Goal: Task Accomplishment & Management: Manage account settings

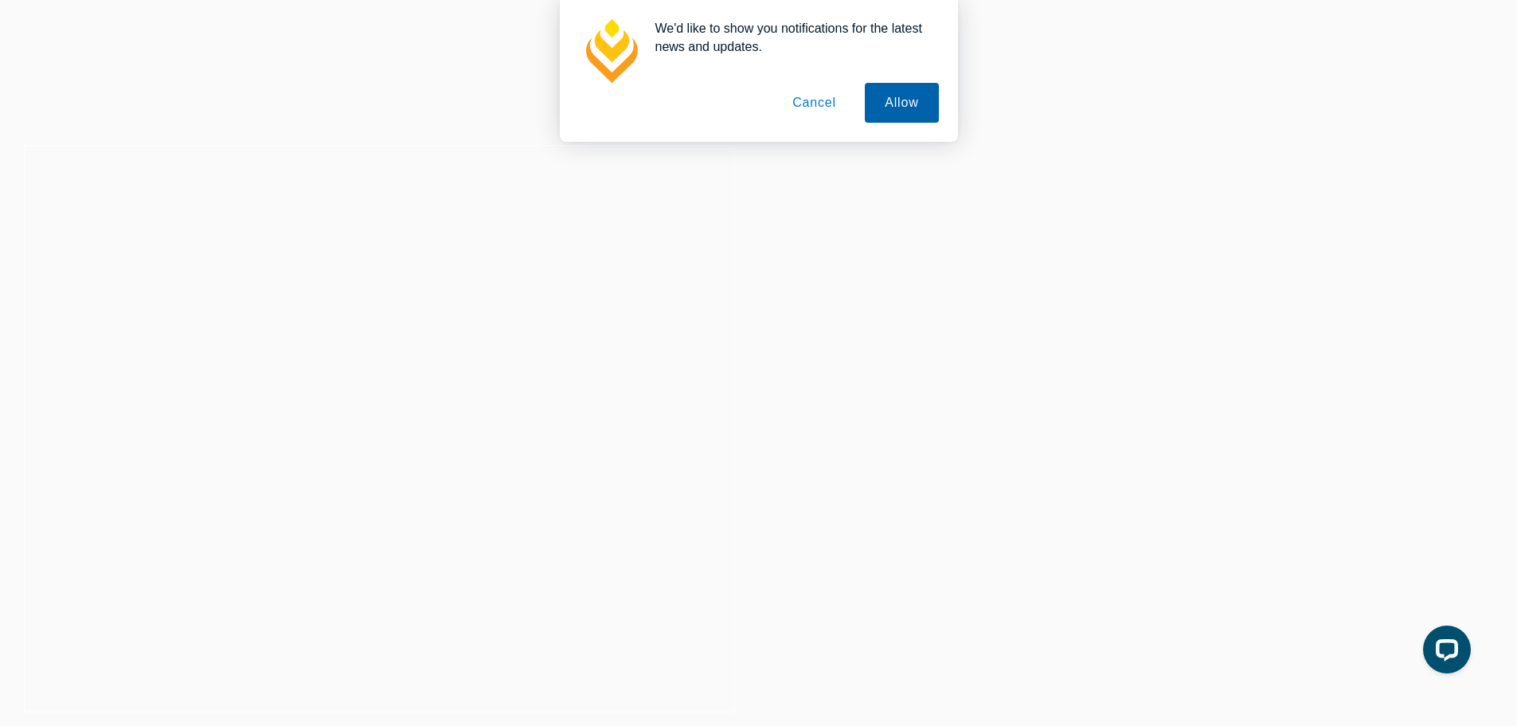
click at [891, 106] on button "Allow" at bounding box center [901, 103] width 73 height 40
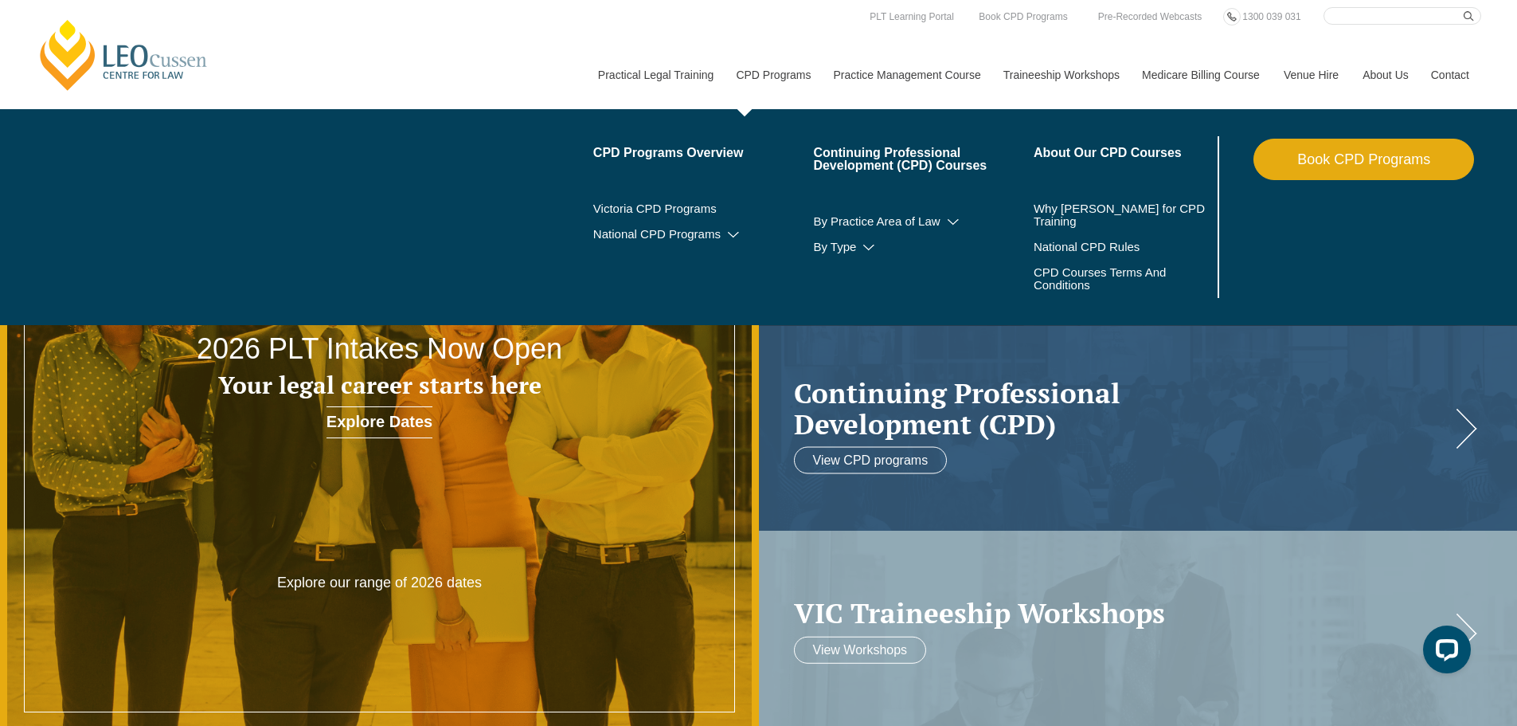
click at [766, 66] on link "CPD Programs" at bounding box center [772, 75] width 97 height 68
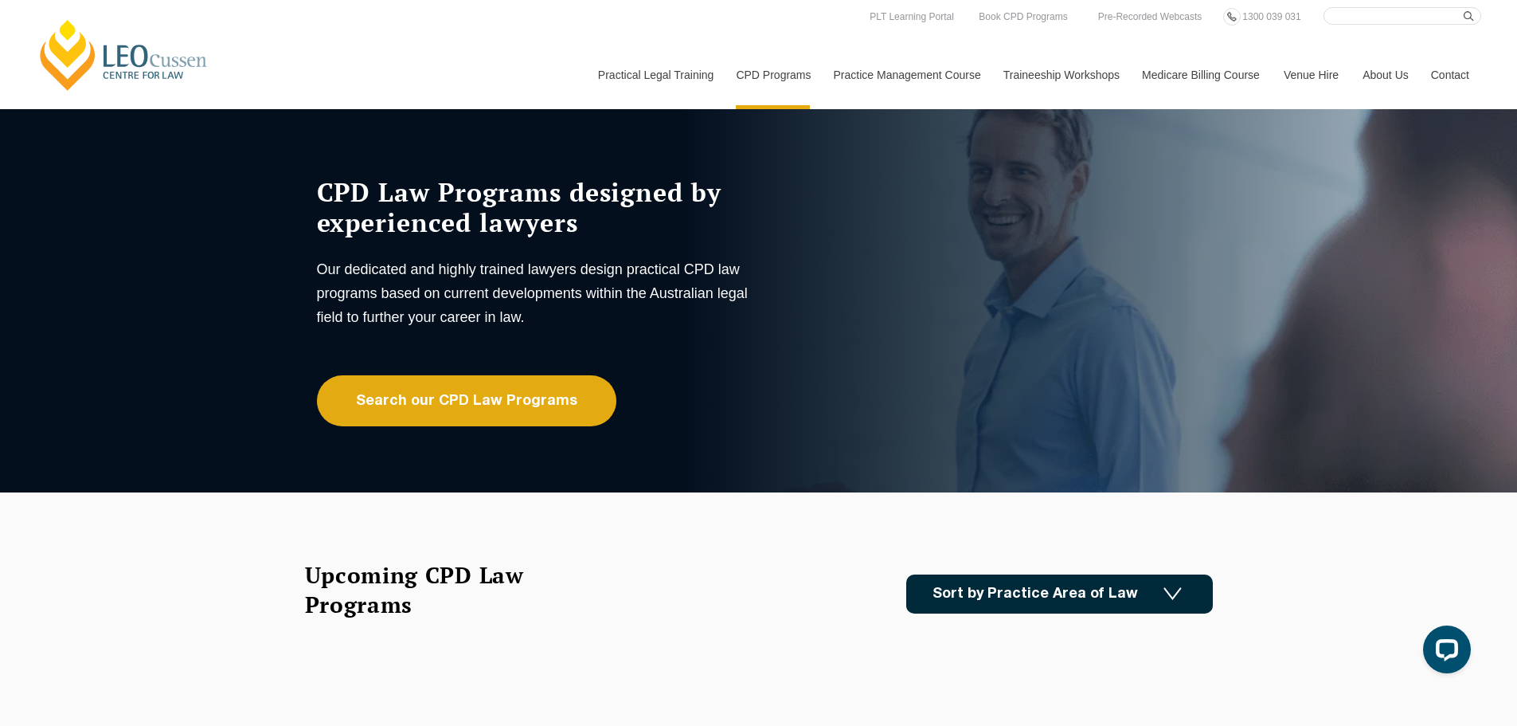
click at [1383, 15] on input "Search here" at bounding box center [1403, 16] width 158 height 18
paste input "Owner-Builder Disputes – Processes, Challenges and the New Building Commission"
type input "Owner-Builder Disputes – Processes, Challenges and the New Building Commission"
click at [1464, 7] on button "submit" at bounding box center [1473, 16] width 18 height 18
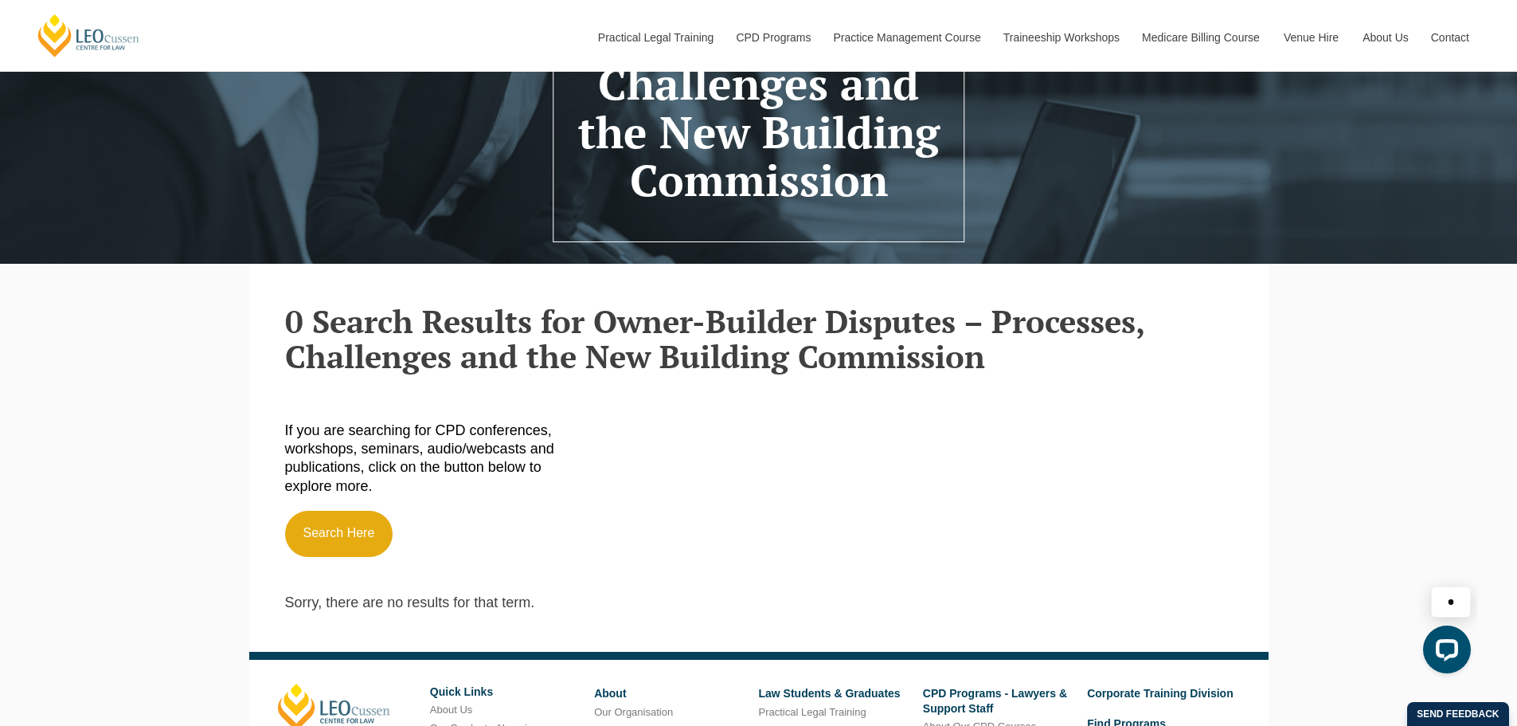
scroll to position [319, 0]
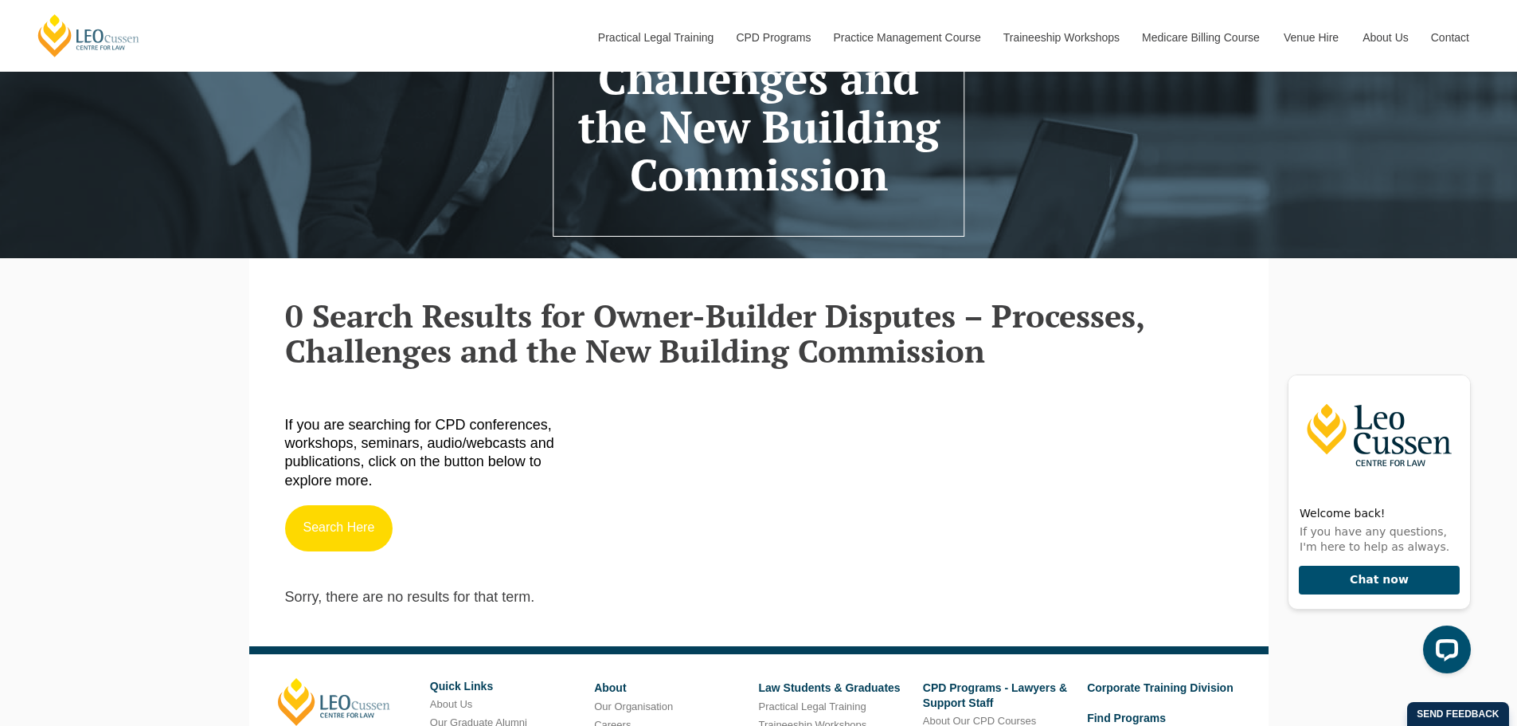
click at [343, 537] on link "Search Here" at bounding box center [339, 528] width 108 height 46
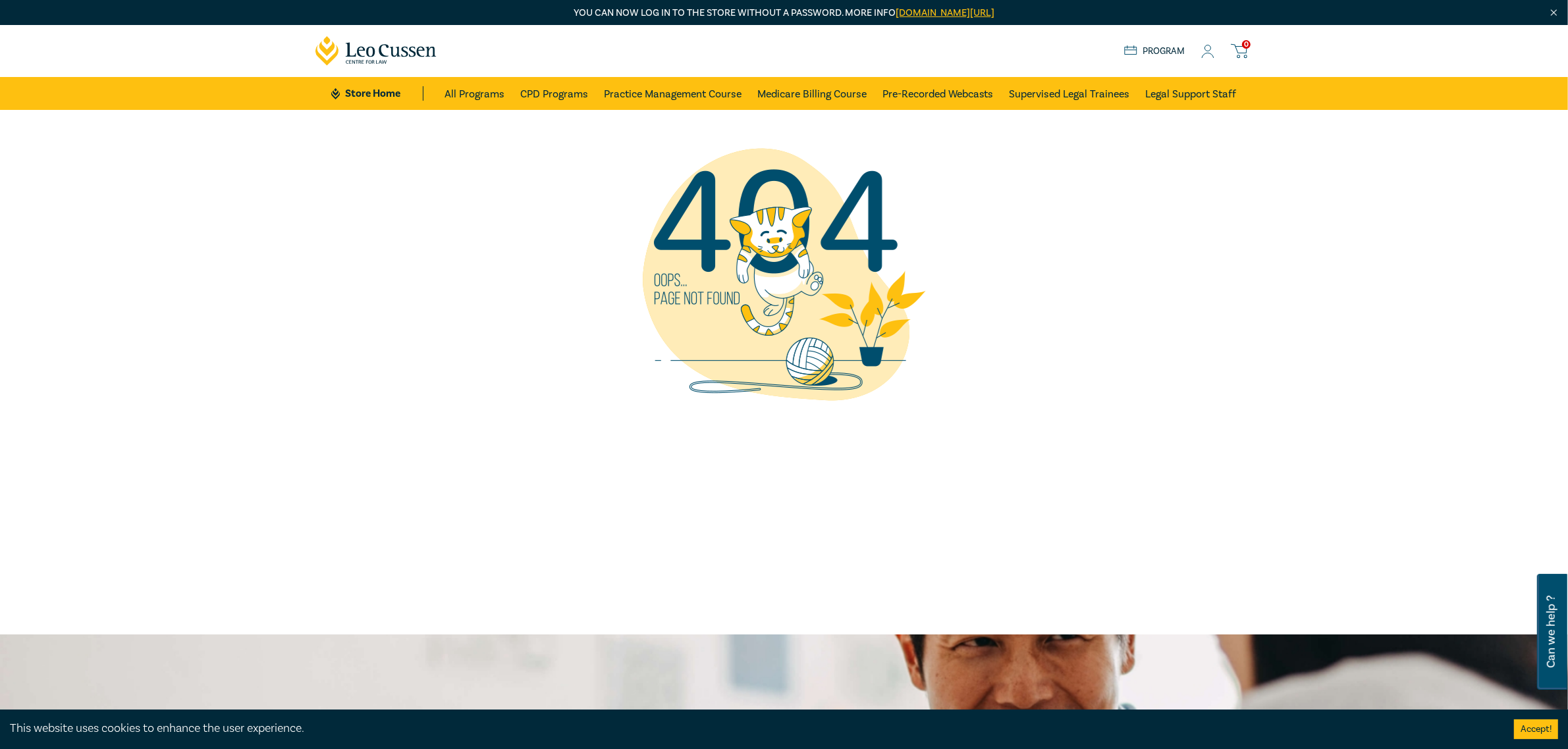
click at [1211, 56] on icon at bounding box center [1208, 51] width 13 height 14
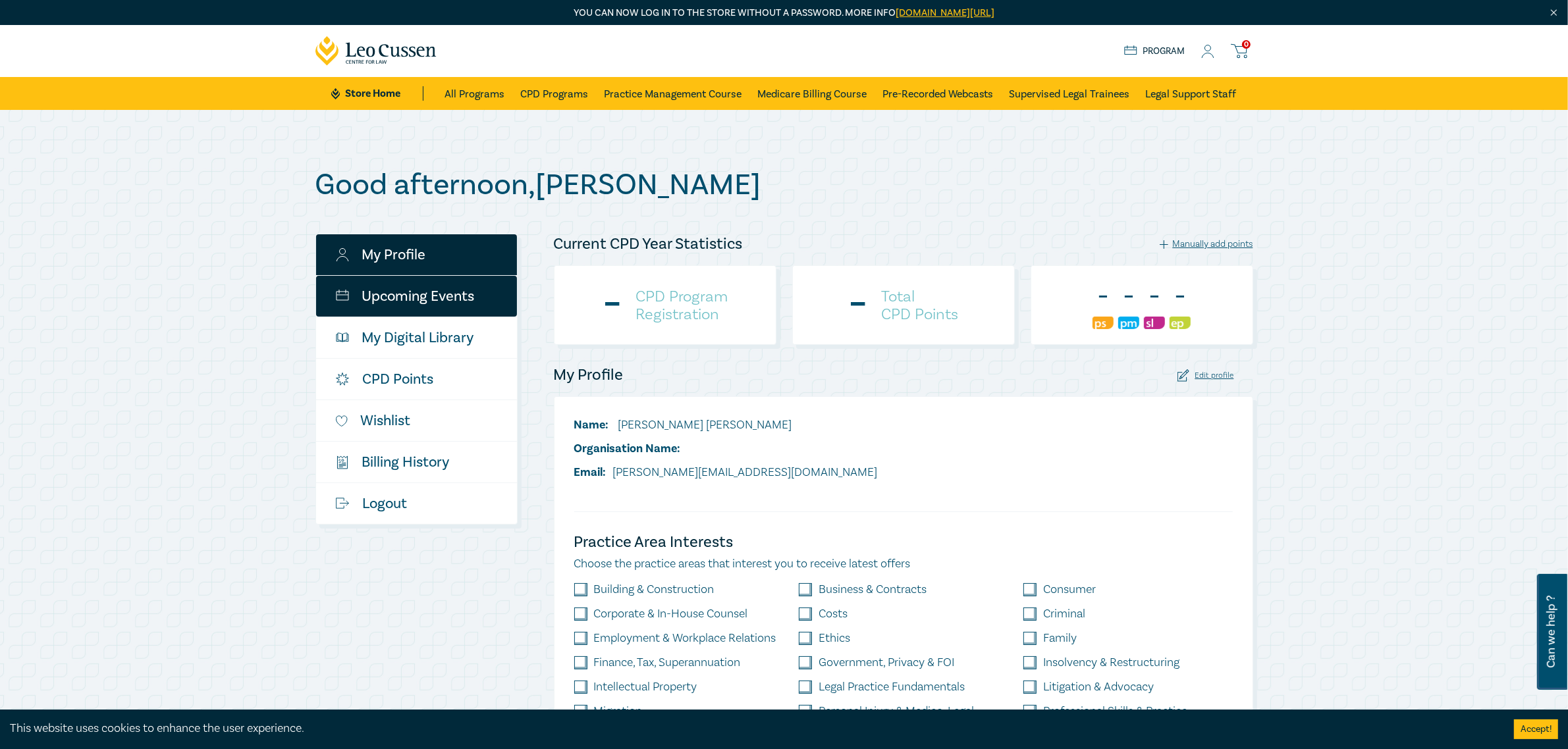
click at [396, 293] on link "Upcoming Events" at bounding box center [416, 296] width 201 height 41
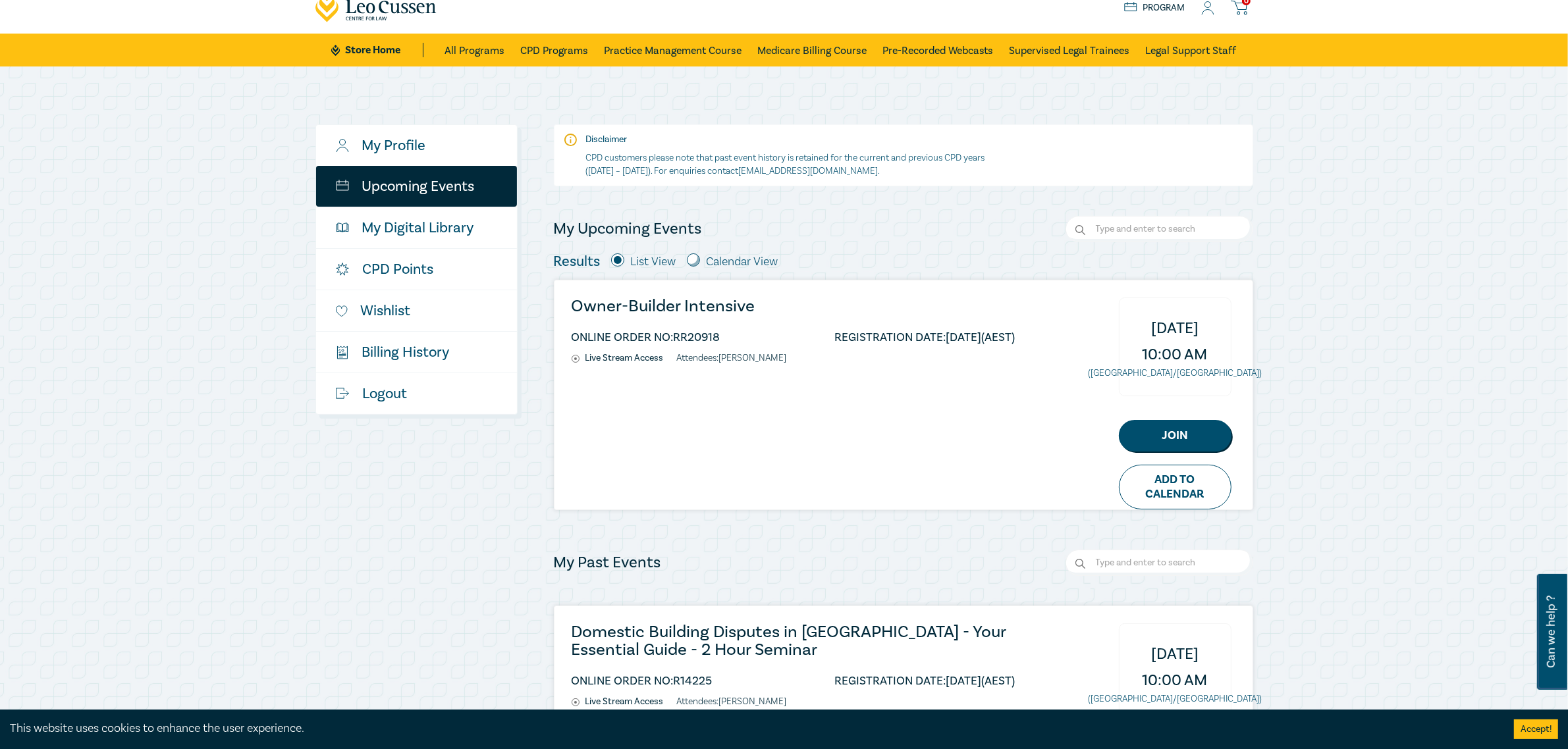
scroll to position [83, 0]
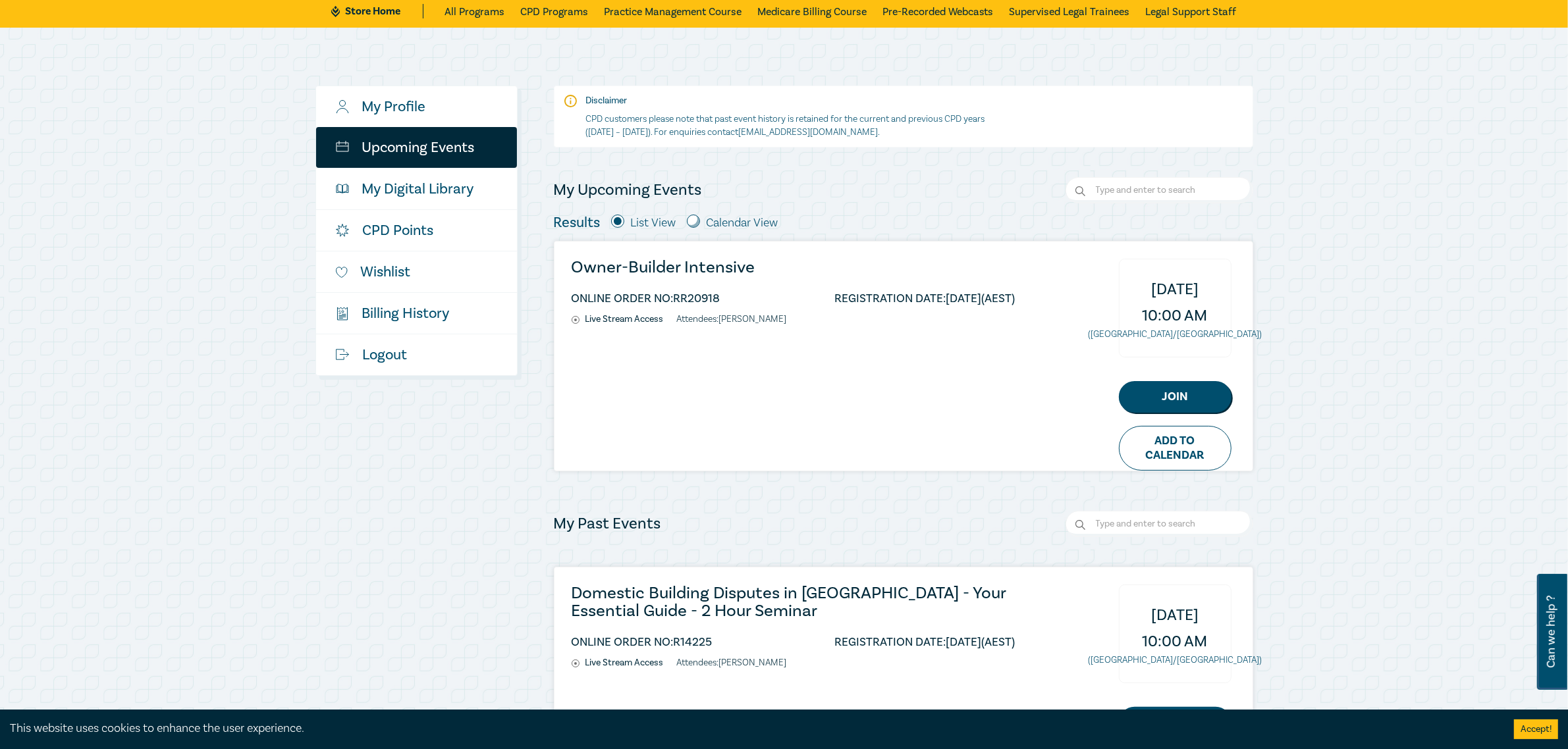
click at [772, 374] on div "Owner-Builder Intensive ONLINE ORDER NO: RR20918 REGISTRATION DATE: [DATE] (AES…" at bounding box center [904, 355] width 698 height 229
click at [1146, 456] on link "Add to Calendar" at bounding box center [1175, 448] width 112 height 45
drag, startPoint x: 1135, startPoint y: 400, endPoint x: 985, endPoint y: 384, distance: 150.9
click at [1135, 400] on link "Join" at bounding box center [1175, 397] width 112 height 31
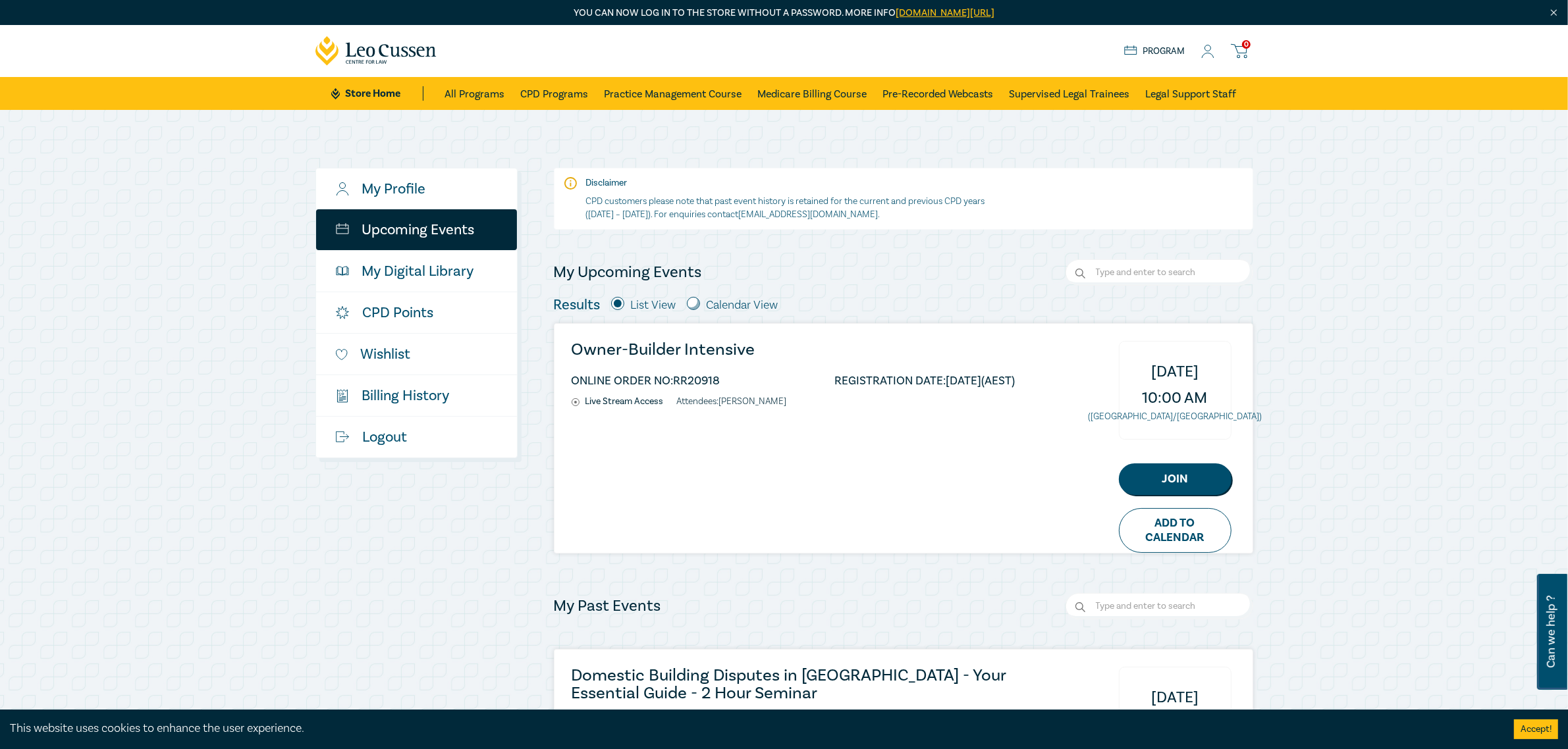
click at [607, 399] on li "Live Stream Access" at bounding box center [624, 402] width 105 height 12
click at [694, 301] on input "radio" at bounding box center [694, 303] width 13 height 13
radio input "true"
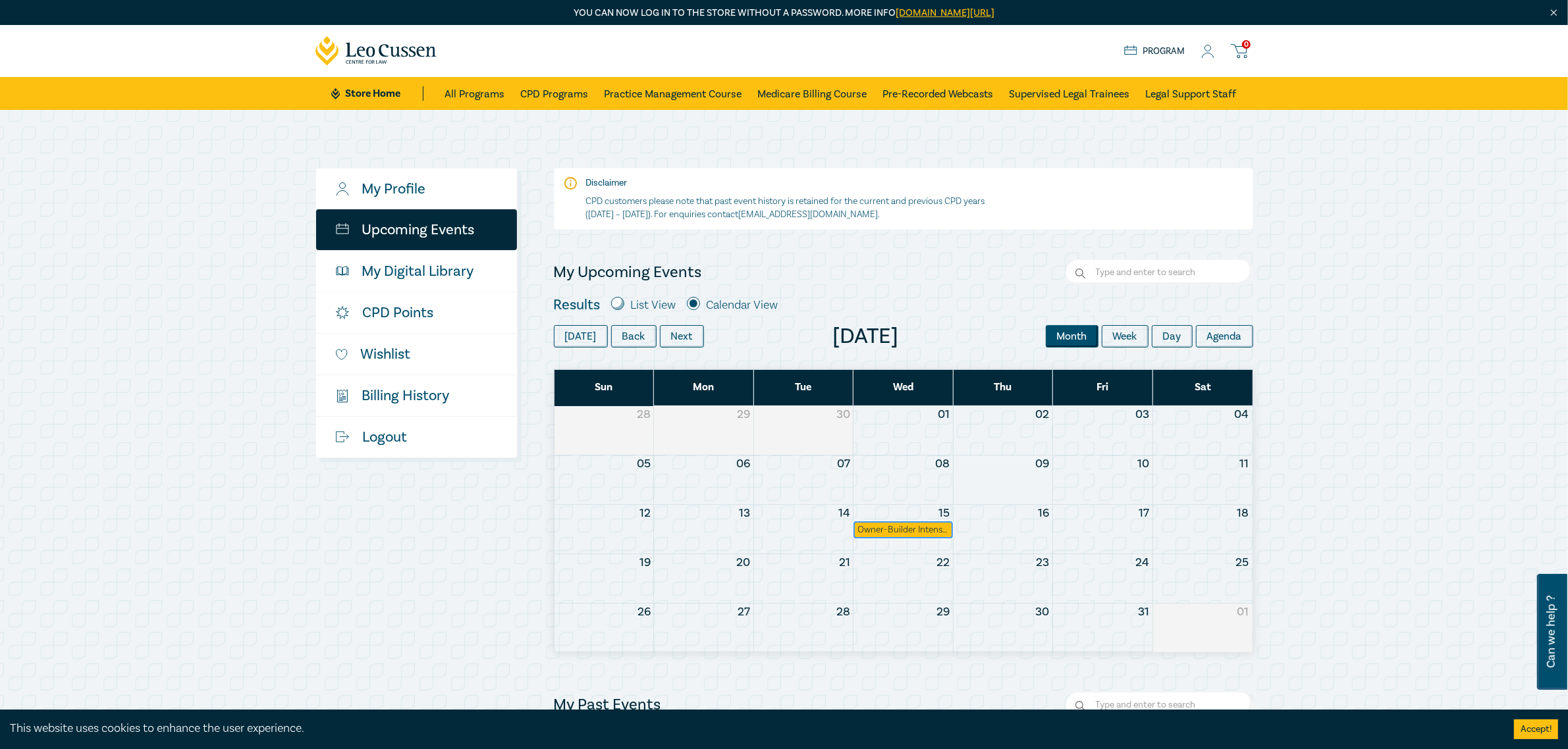
click at [892, 527] on div "Owner-Builder Intensive" at bounding box center [903, 530] width 92 height 13
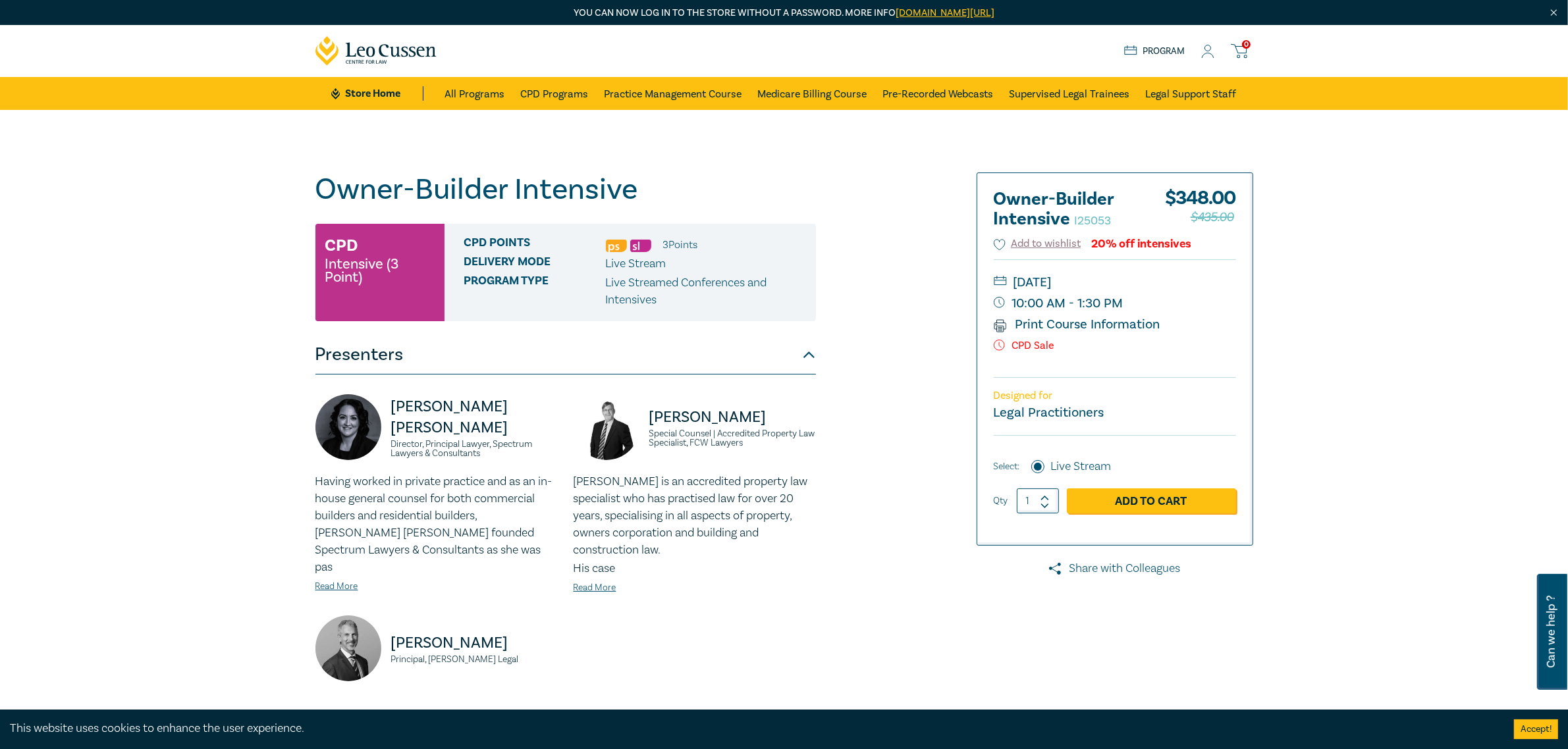
click at [1115, 570] on link "Share with Colleagues" at bounding box center [1115, 569] width 277 height 17
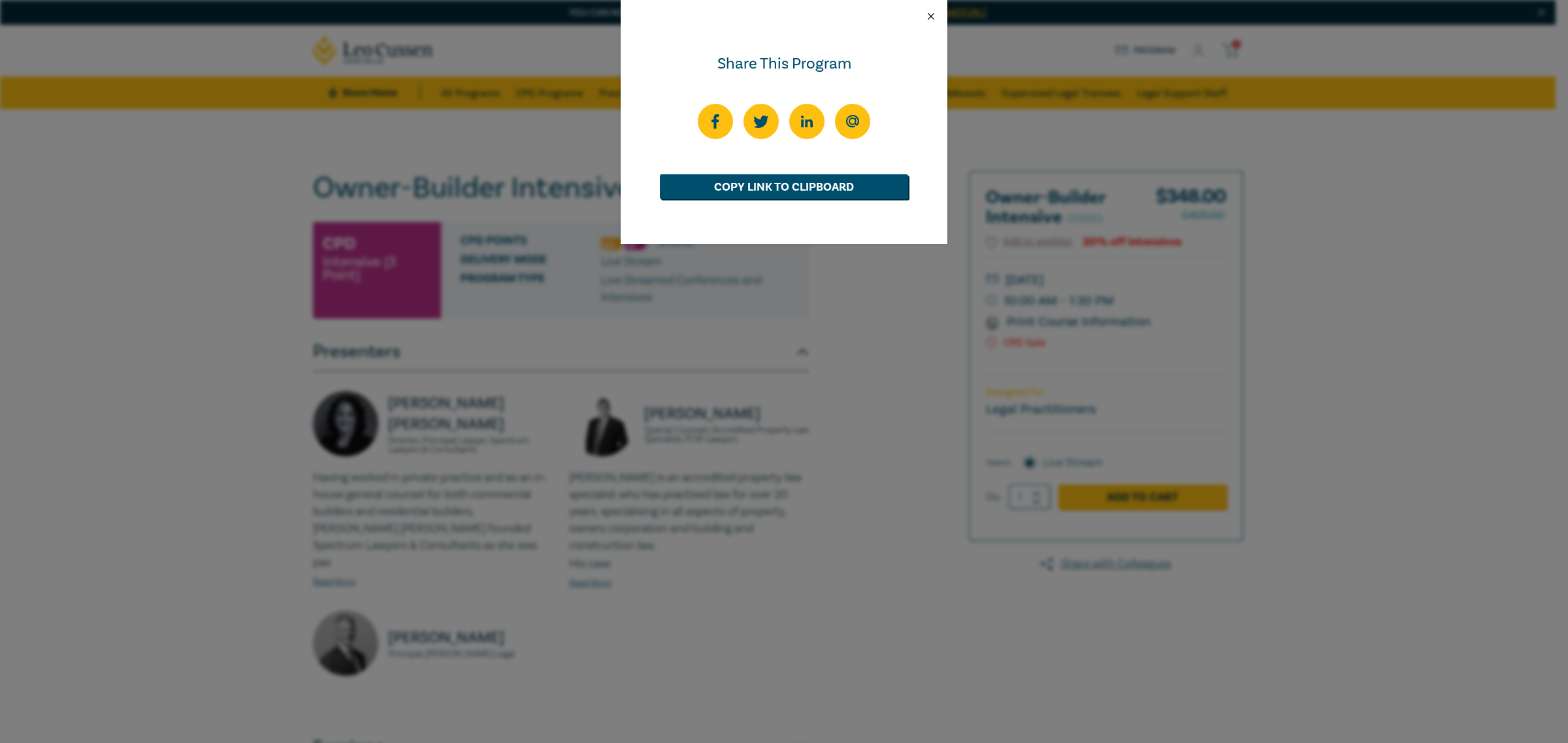
click at [933, 11] on button "Close" at bounding box center [931, 16] width 11 height 11
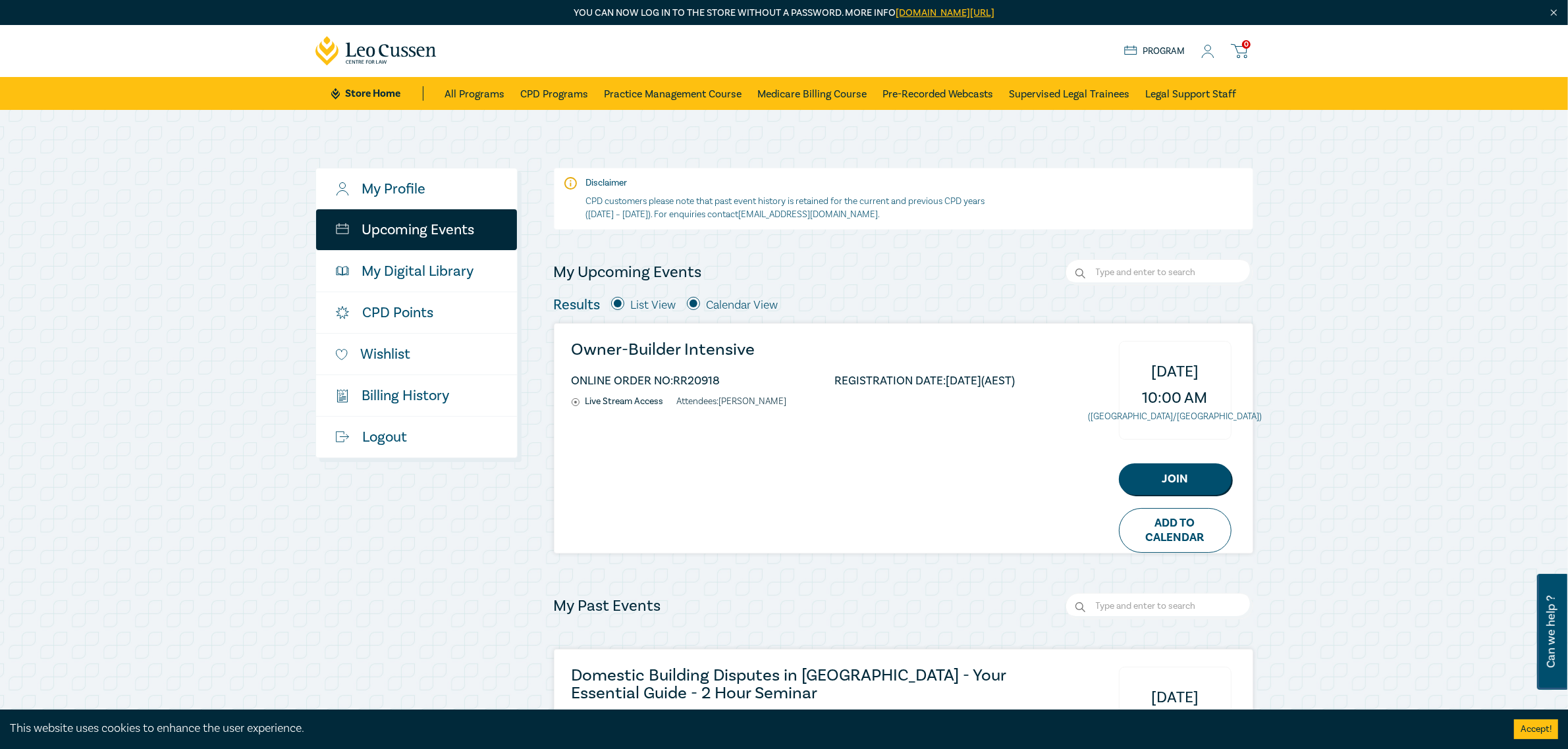
scroll to position [83, 0]
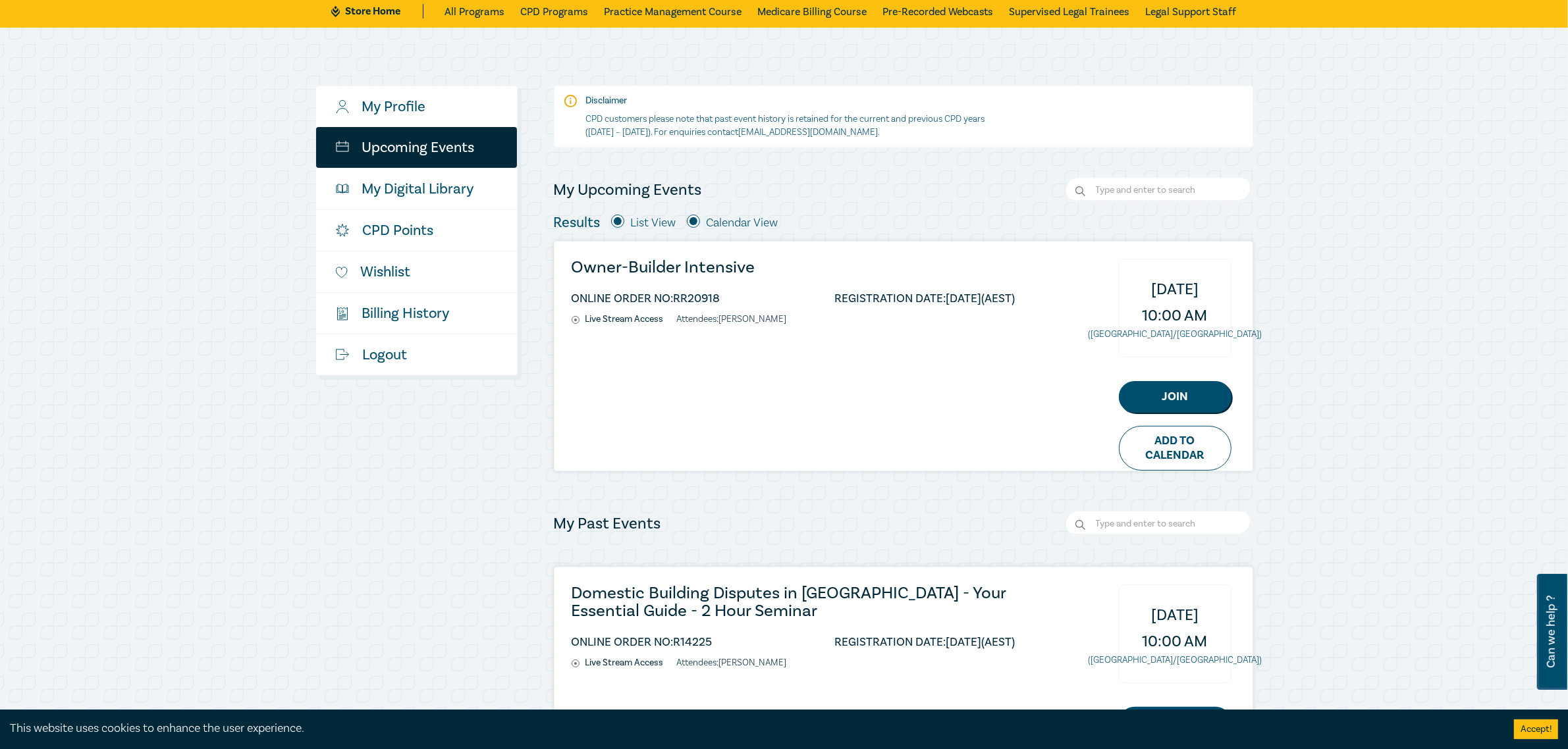
click at [853, 418] on div "Owner-Builder Intensive ONLINE ORDER NO: RR20918 REGISTRATION DATE: [DATE] (AES…" at bounding box center [904, 355] width 698 height 229
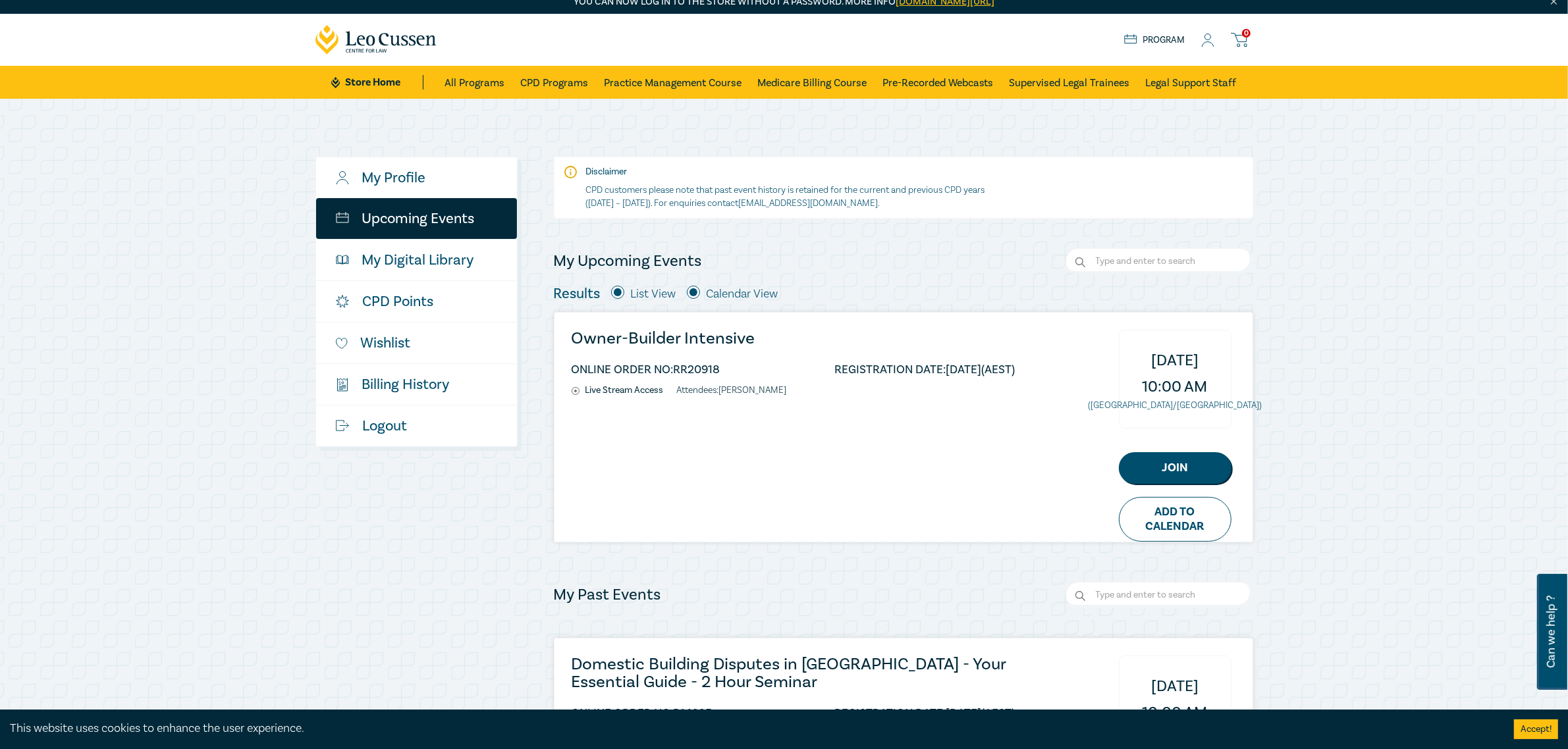
scroll to position [0, 0]
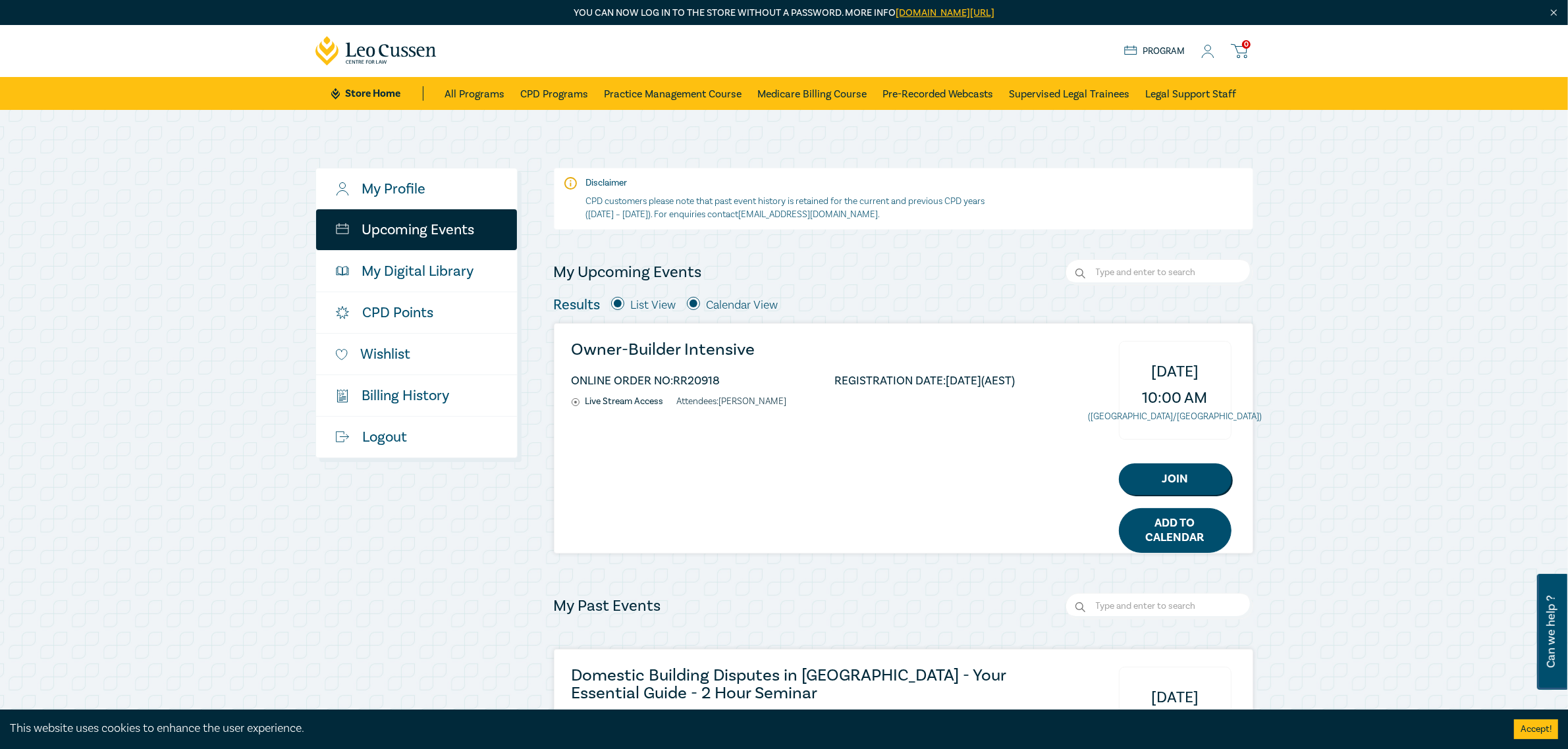
click at [1187, 529] on link "Add to Calendar" at bounding box center [1175, 531] width 112 height 45
click at [963, 439] on div "Owner-Builder Intensive ONLINE ORDER NO: RR20918 REGISTRATION DATE: [DATE] (AES…" at bounding box center [904, 438] width 698 height 229
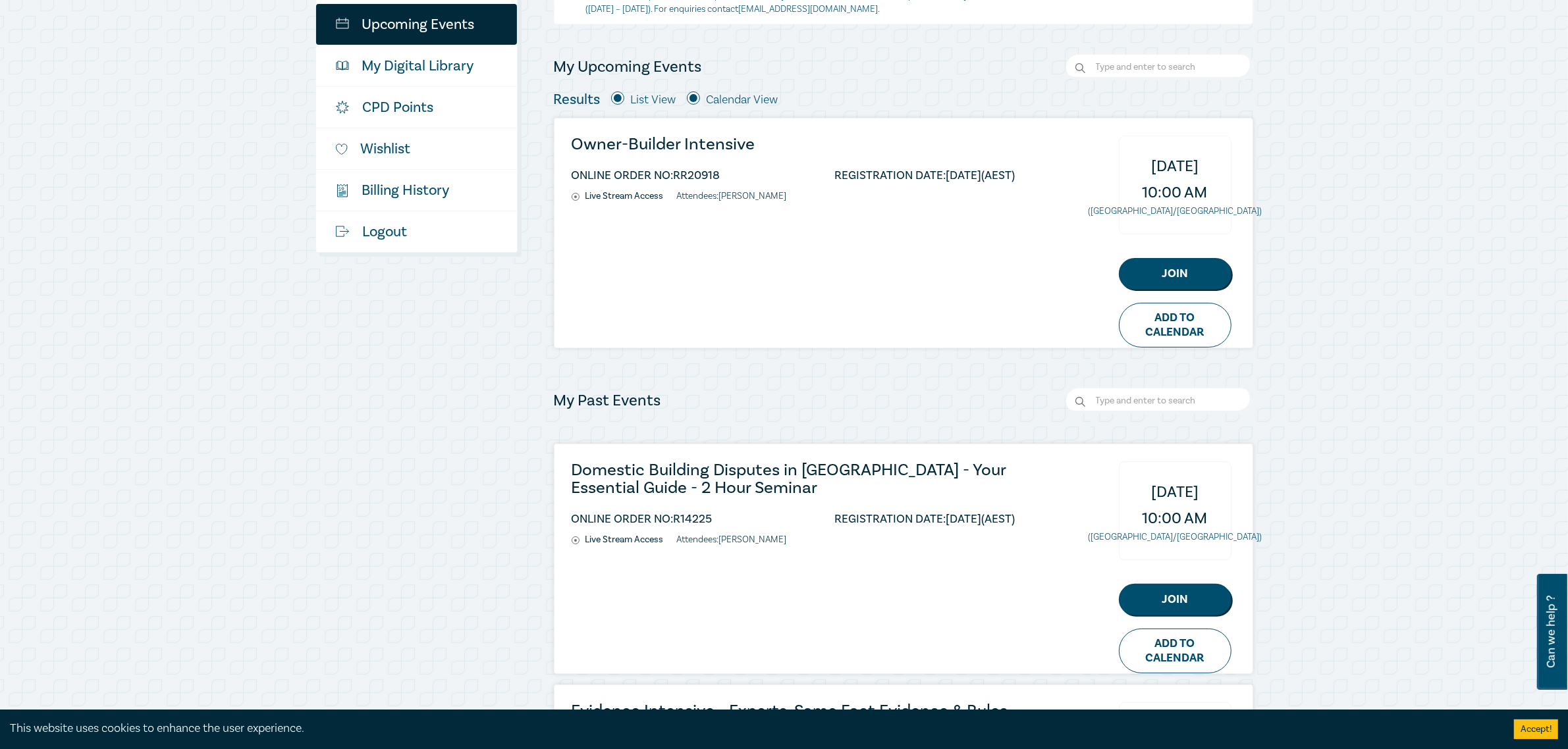
scroll to position [165, 0]
